Goal: Book appointment/travel/reservation

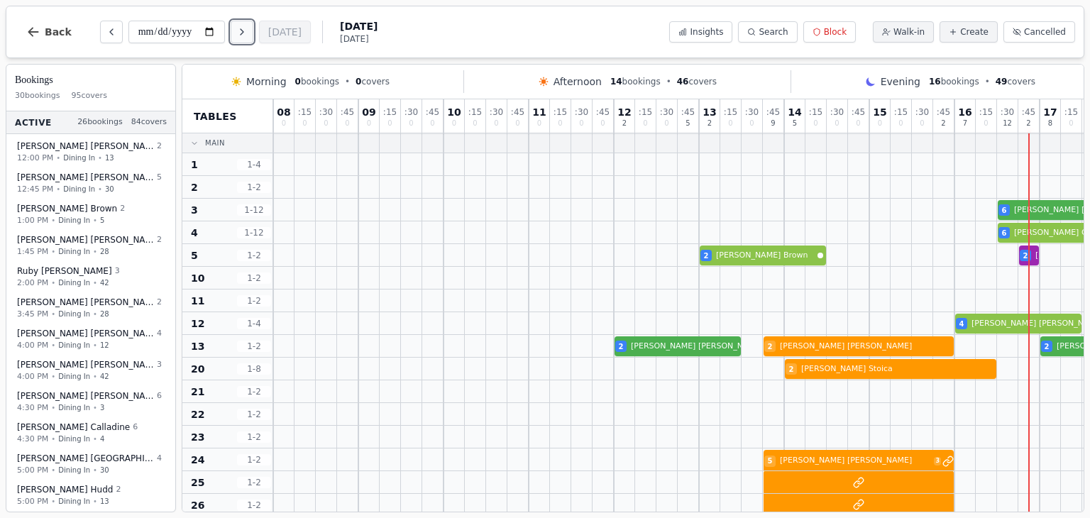
click at [246, 32] on icon "Next day" at bounding box center [241, 31] width 11 height 11
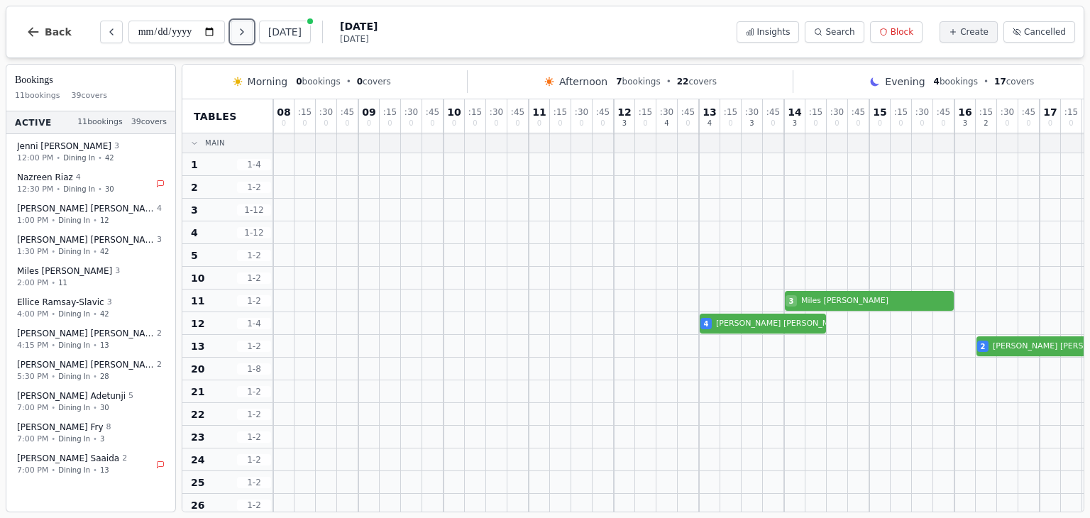
click at [246, 32] on icon "Next day" at bounding box center [241, 31] width 11 height 11
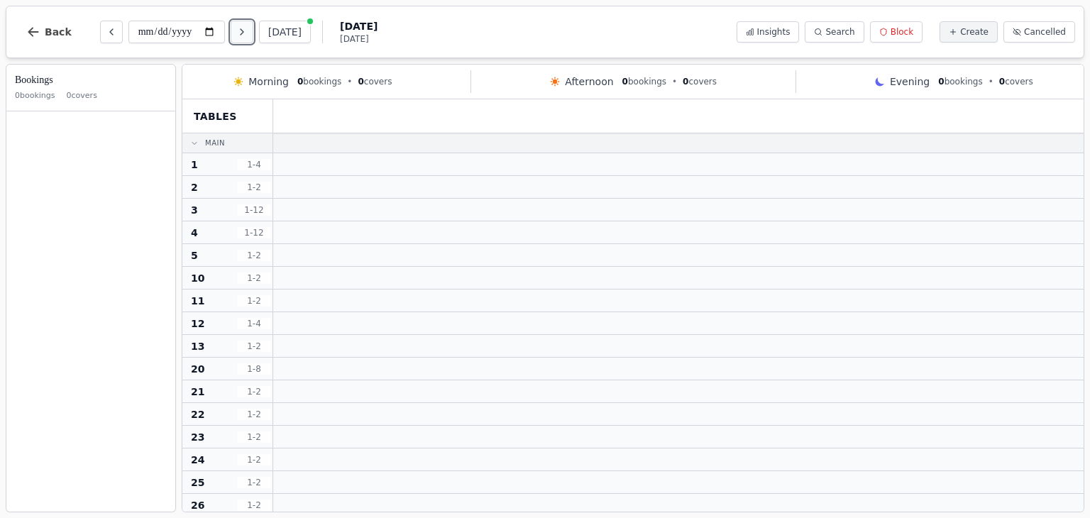
click at [246, 32] on icon "Next day" at bounding box center [241, 31] width 11 height 11
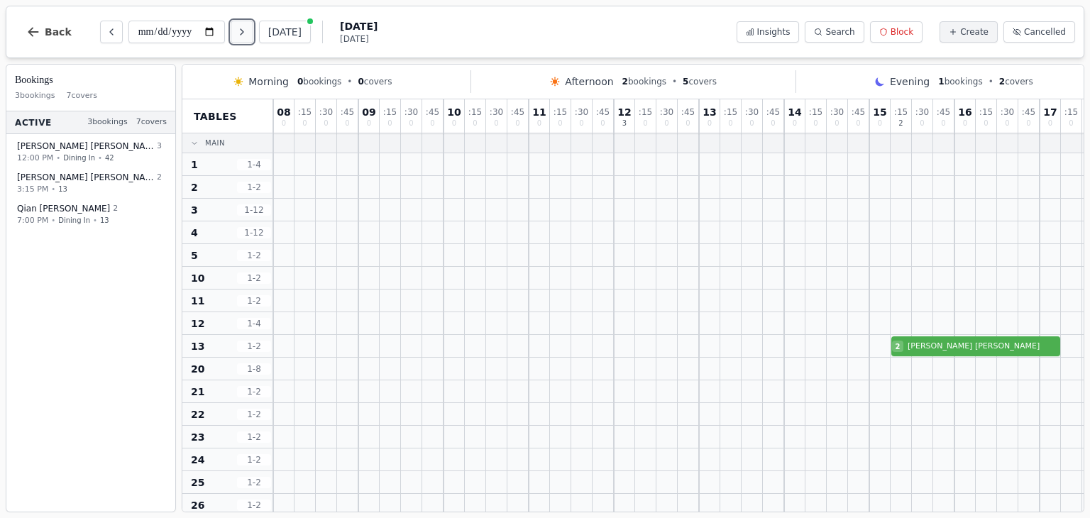
click at [246, 32] on icon "Next day" at bounding box center [241, 31] width 11 height 11
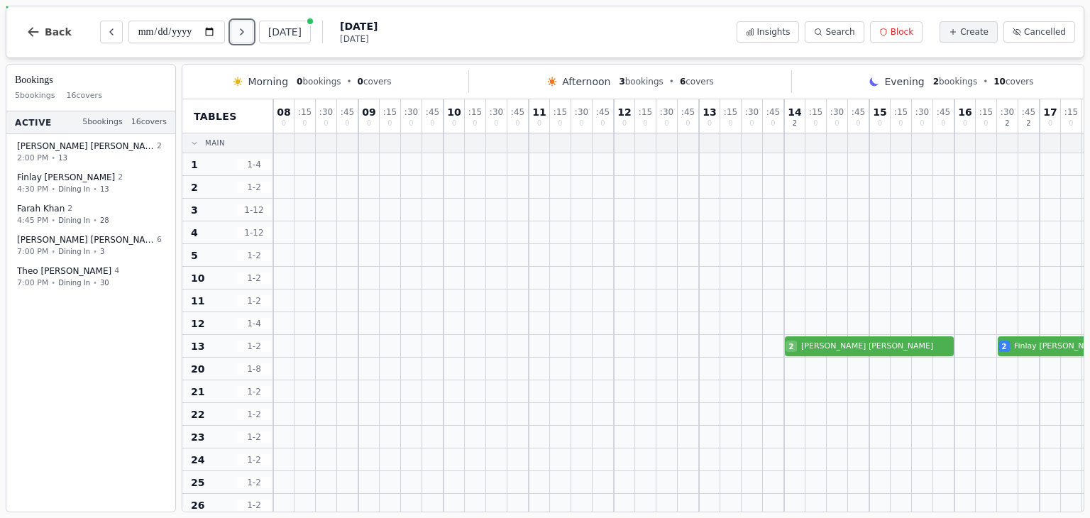
click at [246, 32] on icon "Next day" at bounding box center [241, 31] width 11 height 11
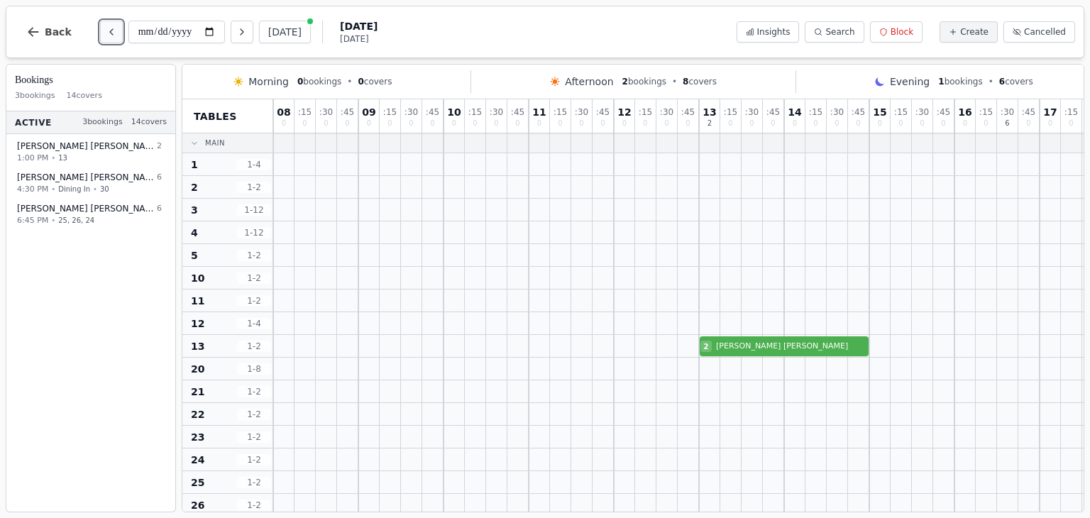
click at [110, 32] on icon "Previous day" at bounding box center [111, 31] width 11 height 11
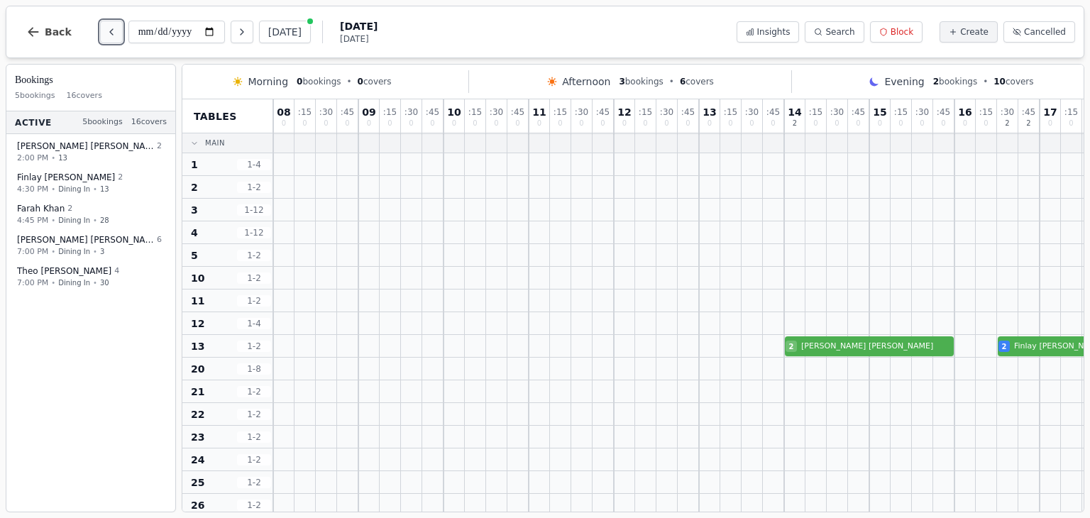
click at [110, 32] on icon "Previous day" at bounding box center [111, 31] width 11 height 11
type input "**********"
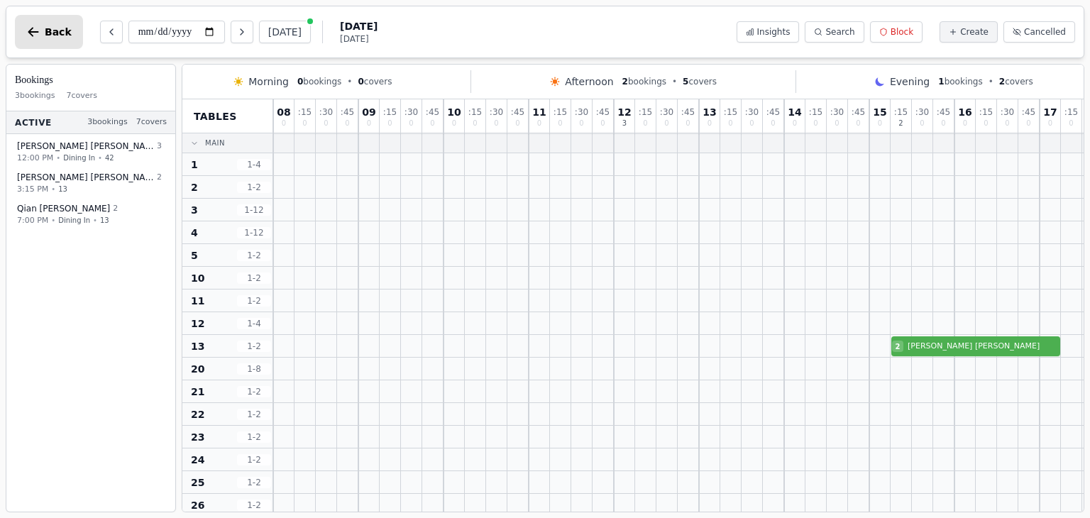
click at [58, 37] on button "Back" at bounding box center [49, 32] width 68 height 34
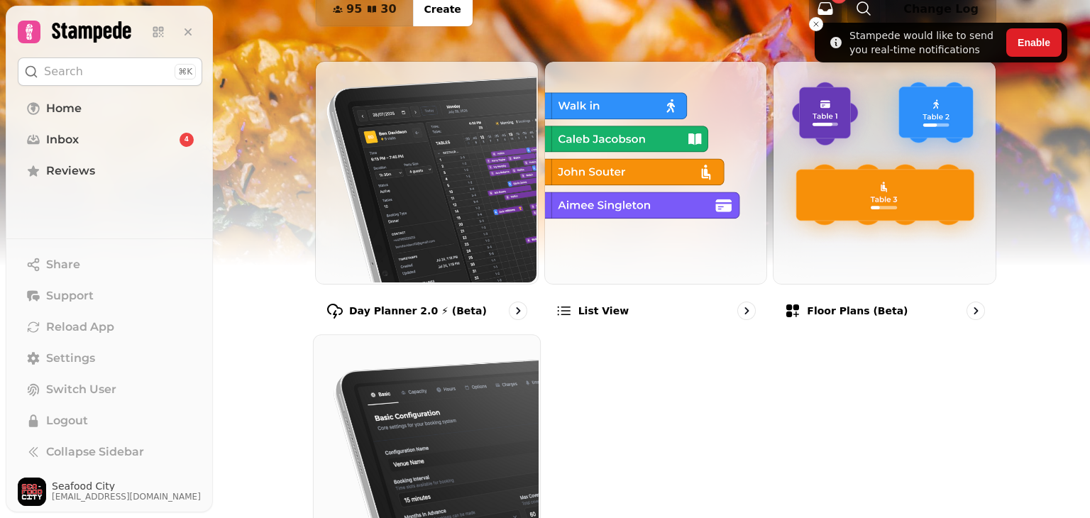
scroll to position [2, 0]
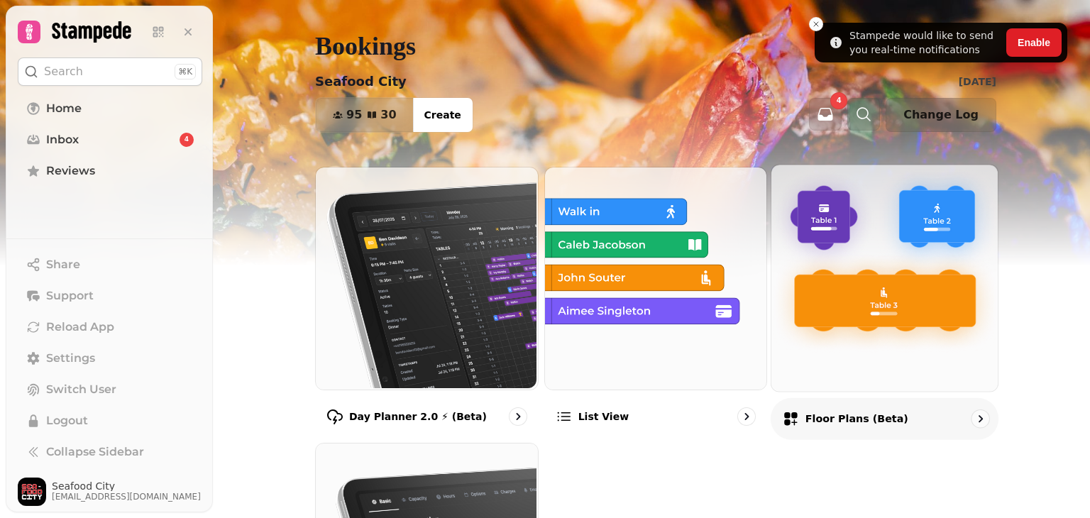
click at [857, 309] on img at bounding box center [883, 276] width 226 height 226
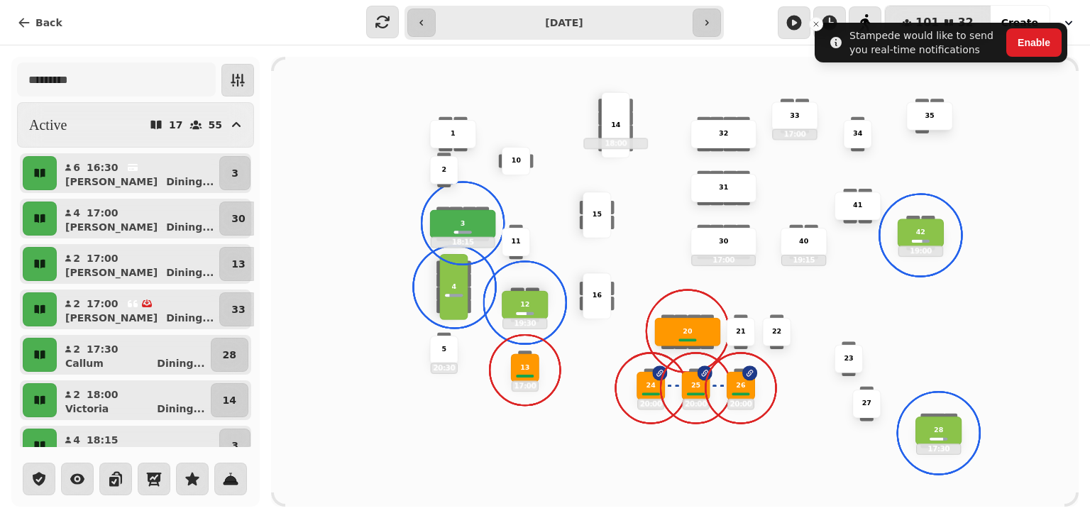
click at [705, 28] on button "button" at bounding box center [707, 23] width 28 height 28
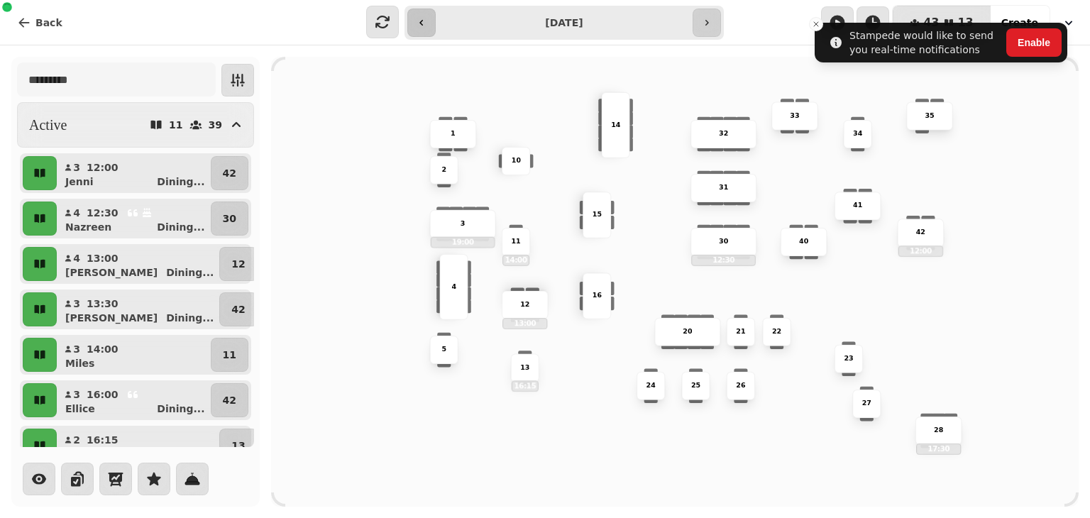
click at [424, 26] on icon "button" at bounding box center [421, 22] width 11 height 11
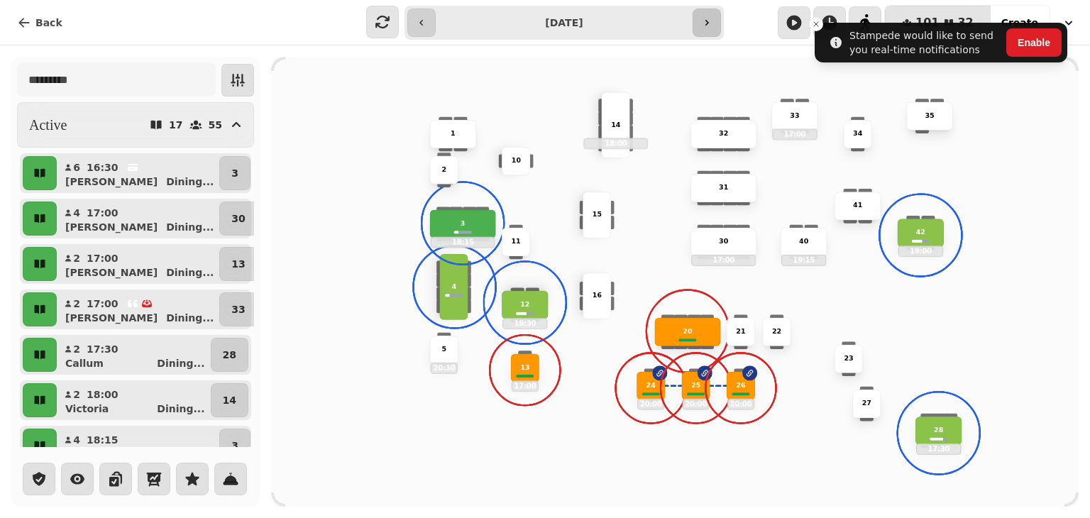
click at [705, 26] on icon "button" at bounding box center [706, 22] width 11 height 11
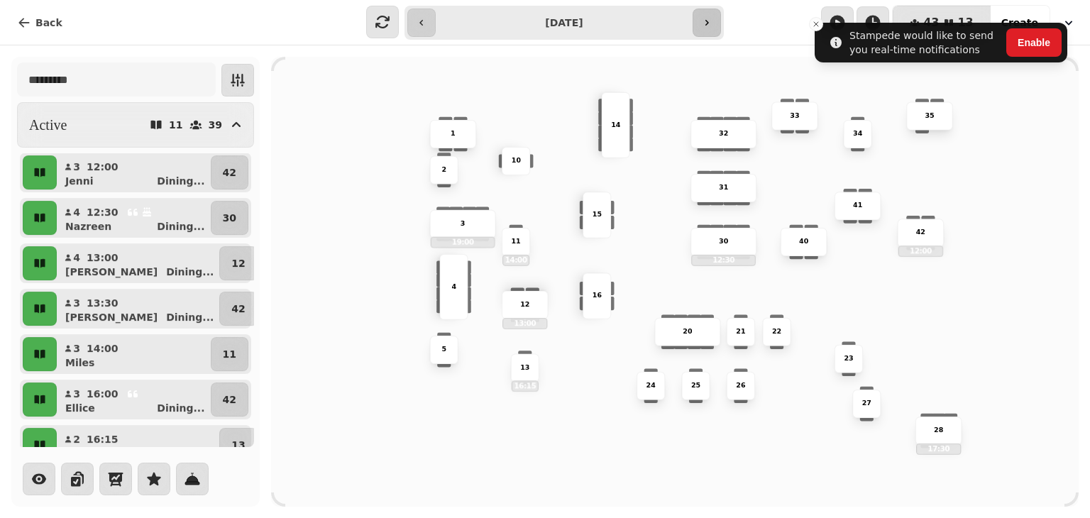
click at [705, 26] on icon "button" at bounding box center [706, 22] width 11 height 11
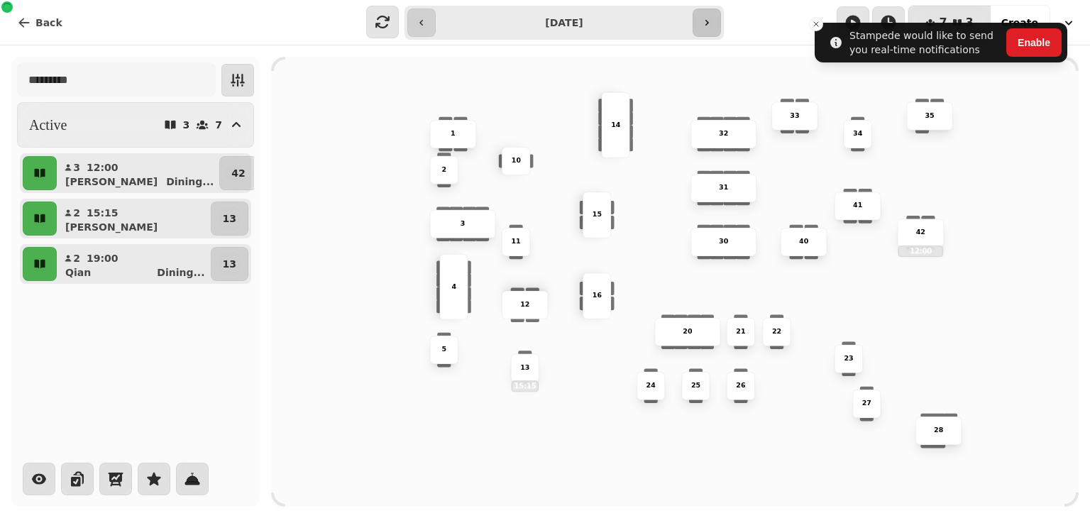
click at [705, 26] on icon "button" at bounding box center [706, 22] width 11 height 11
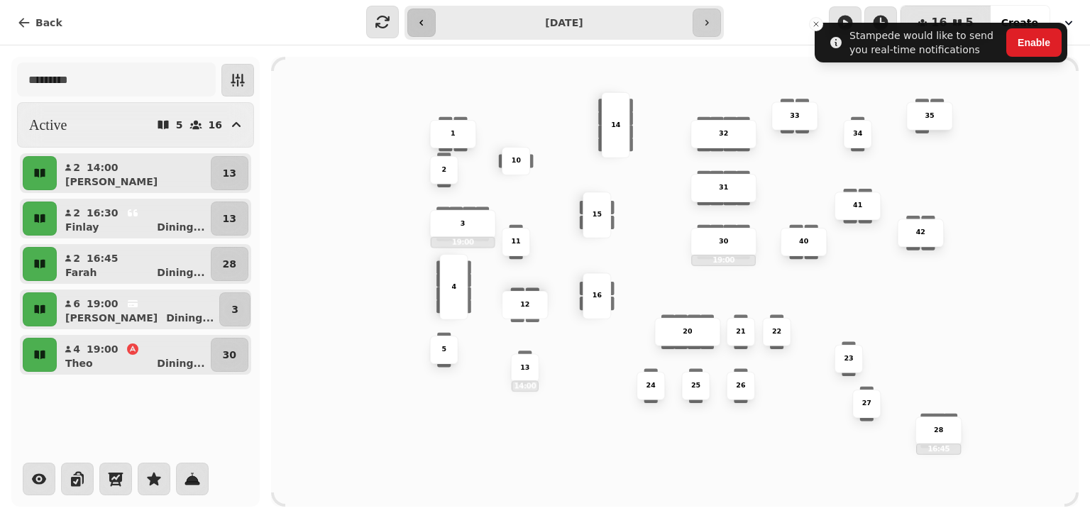
click at [429, 28] on button "button" at bounding box center [421, 23] width 28 height 28
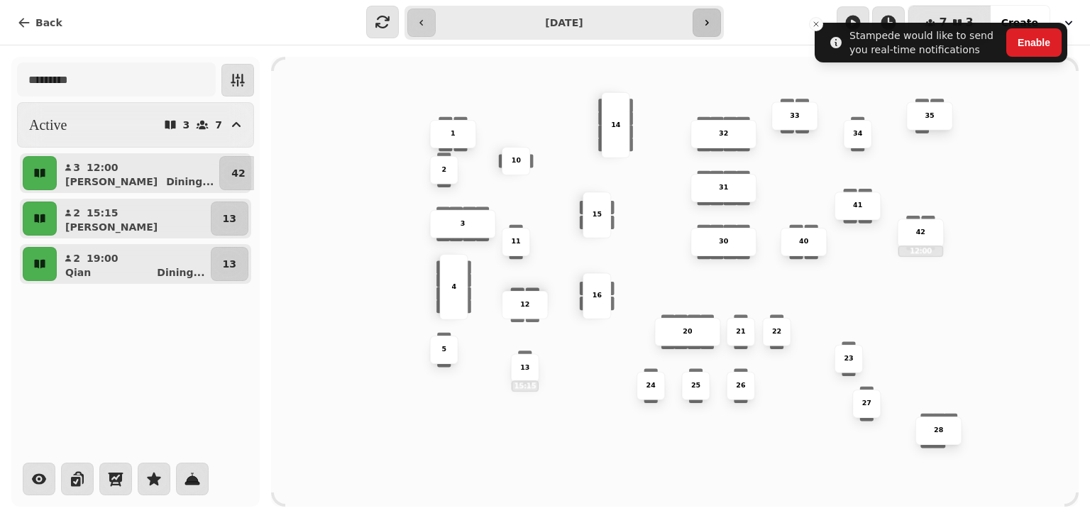
click at [718, 21] on button "button" at bounding box center [707, 23] width 28 height 28
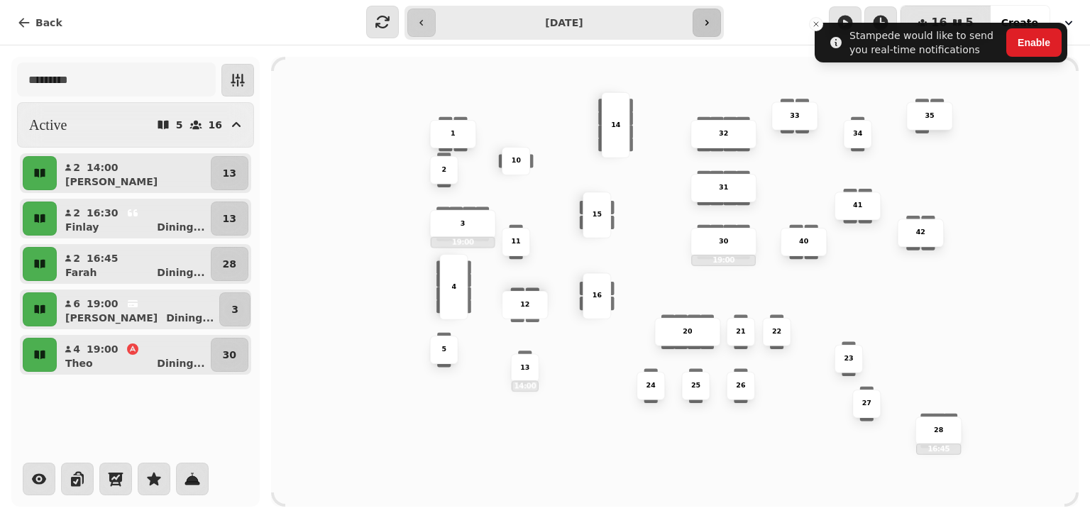
click at [717, 21] on button "button" at bounding box center [707, 23] width 28 height 28
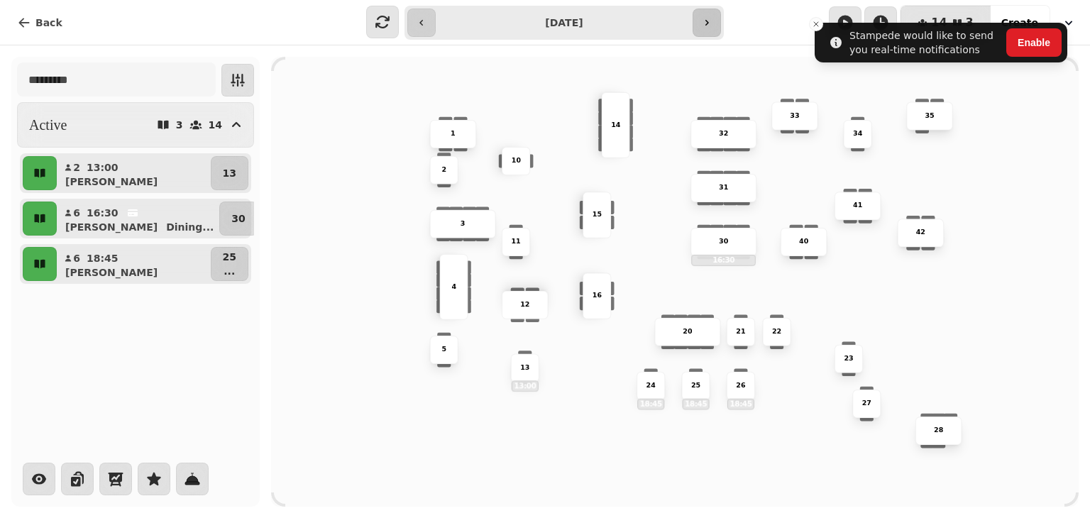
click at [717, 21] on button "button" at bounding box center [707, 23] width 28 height 28
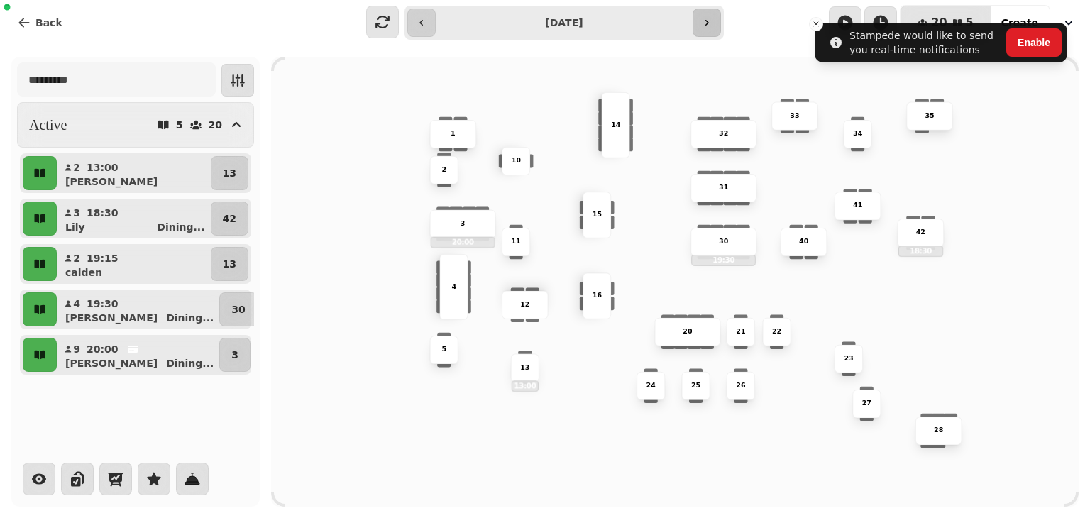
click at [717, 21] on button "button" at bounding box center [707, 23] width 28 height 28
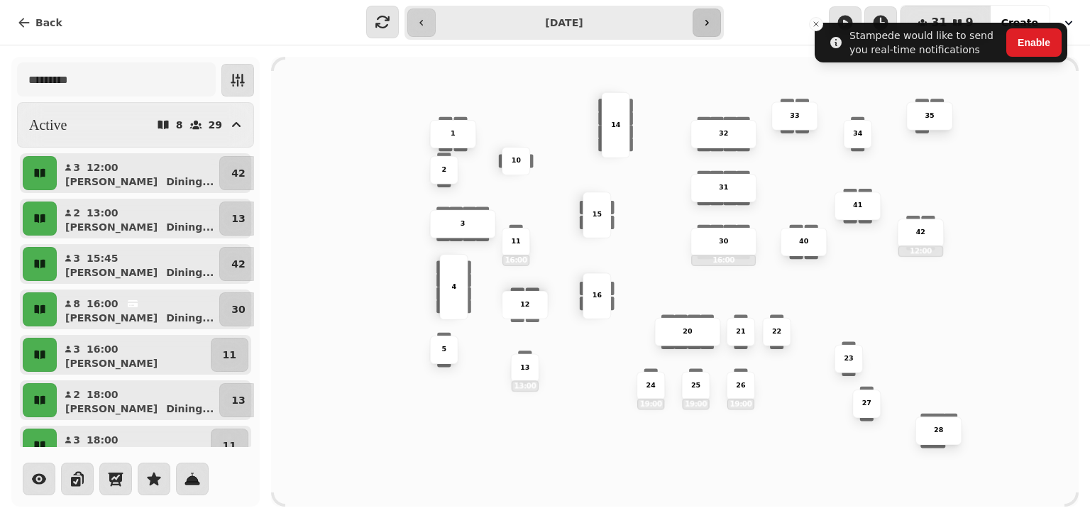
click at [708, 28] on icon "button" at bounding box center [706, 22] width 11 height 11
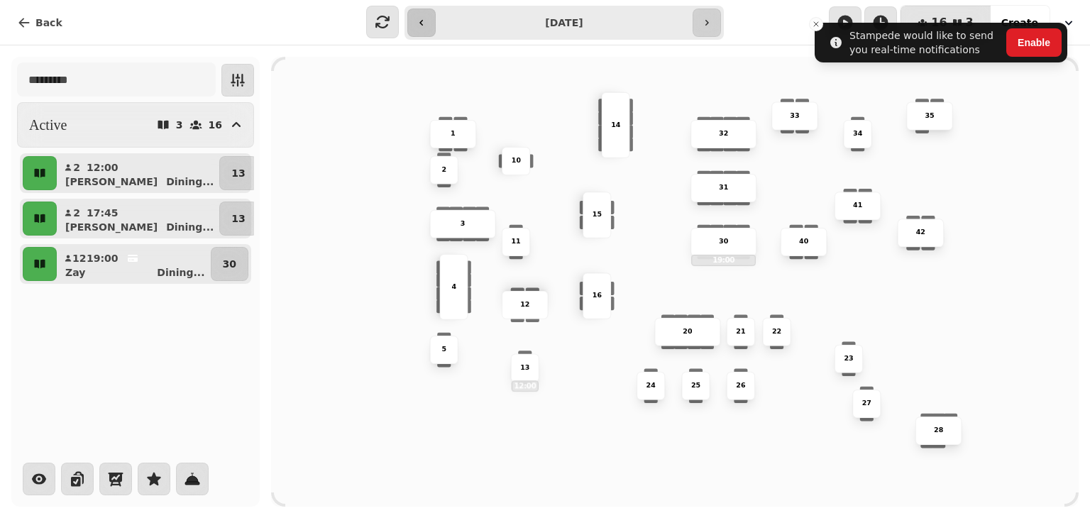
click at [426, 28] on icon "button" at bounding box center [421, 22] width 11 height 11
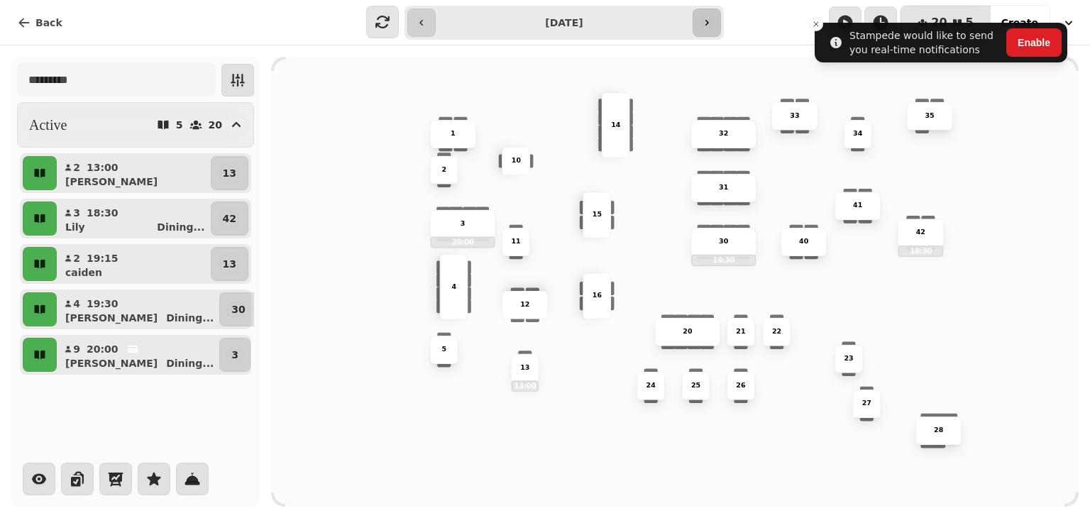
click at [693, 28] on button "button" at bounding box center [707, 23] width 28 height 28
type input "**********"
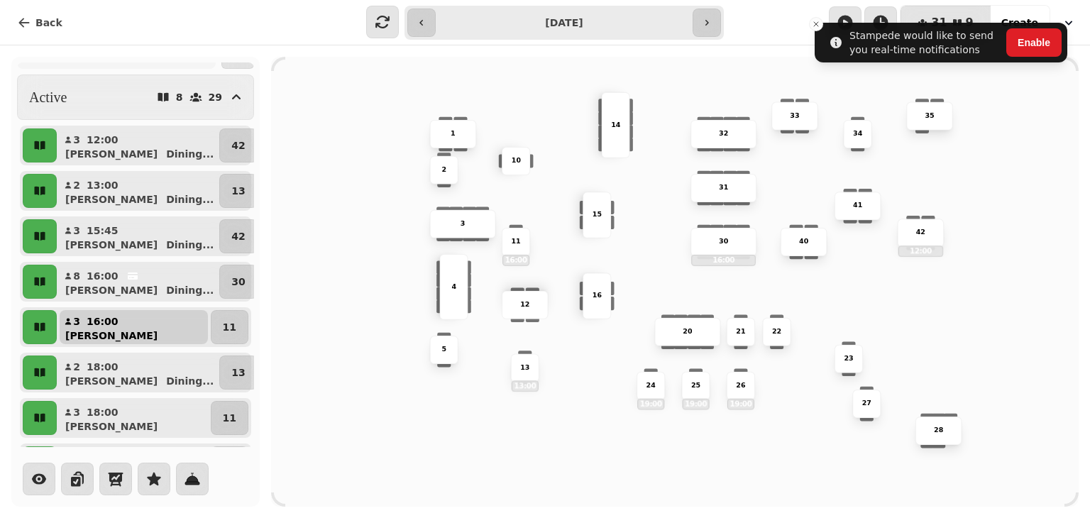
scroll to position [47, 0]
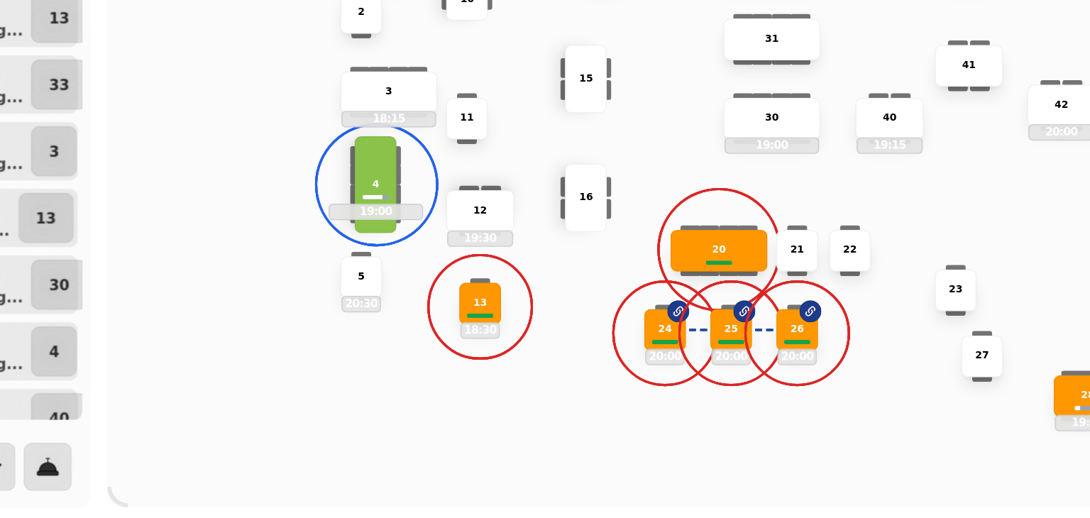
click at [452, 285] on p "4" at bounding box center [453, 287] width 5 height 10
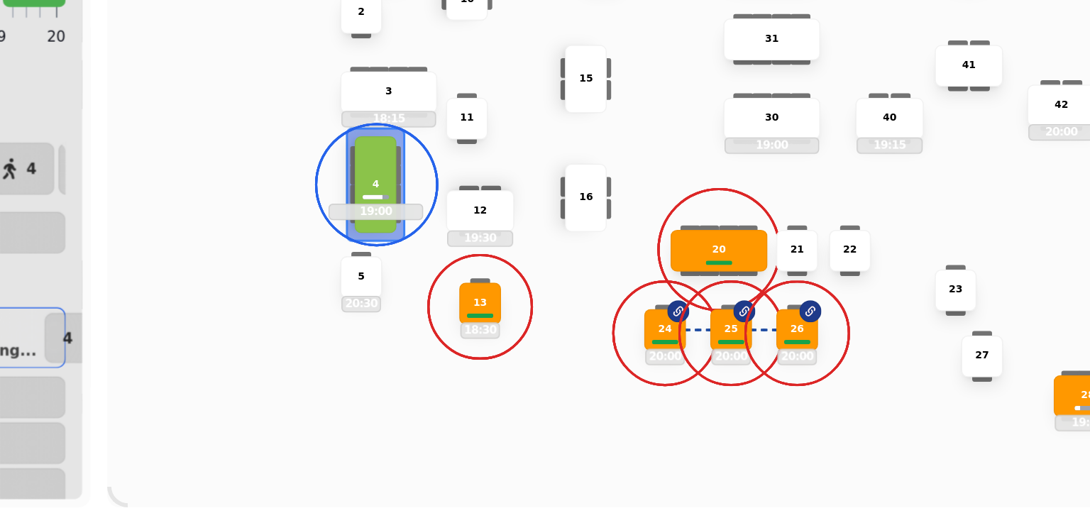
click at [338, 294] on div "5 20:30 15 24 20:00 20 42 20:00 4 19:00 1 30 19:00 40 19:15 14 18:00 35 28 19:3…" at bounding box center [675, 282] width 808 height 450
